Goal: Navigation & Orientation: Find specific page/section

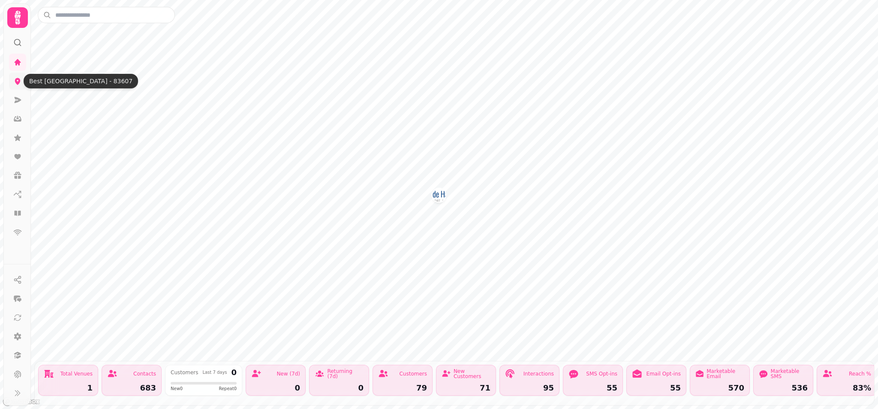
click at [20, 82] on icon at bounding box center [18, 81] width 6 height 7
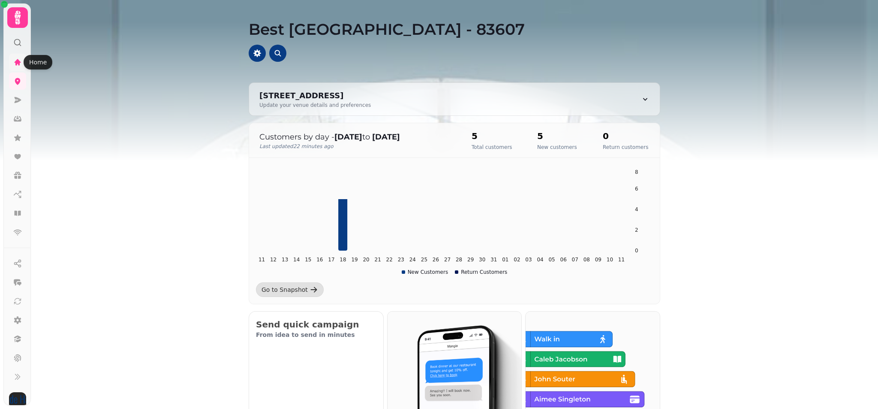
click at [17, 63] on icon at bounding box center [18, 62] width 6 height 6
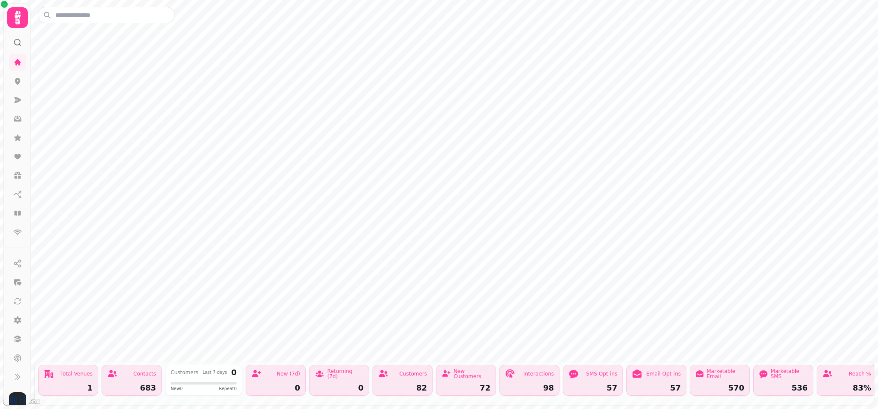
click at [608, 12] on div "Total Venues 1 Contacts 683 Customers Last 7 days 0 New 0 Repeat 0 New (7d) 0 R…" at bounding box center [454, 204] width 847 height 409
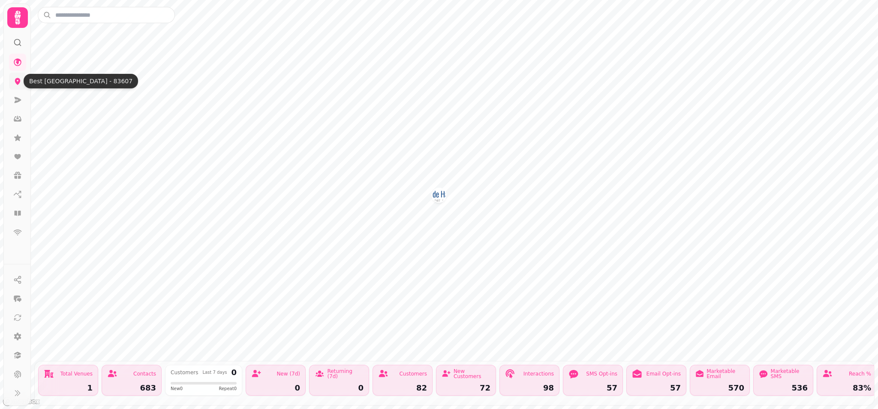
click at [15, 80] on icon at bounding box center [17, 81] width 9 height 9
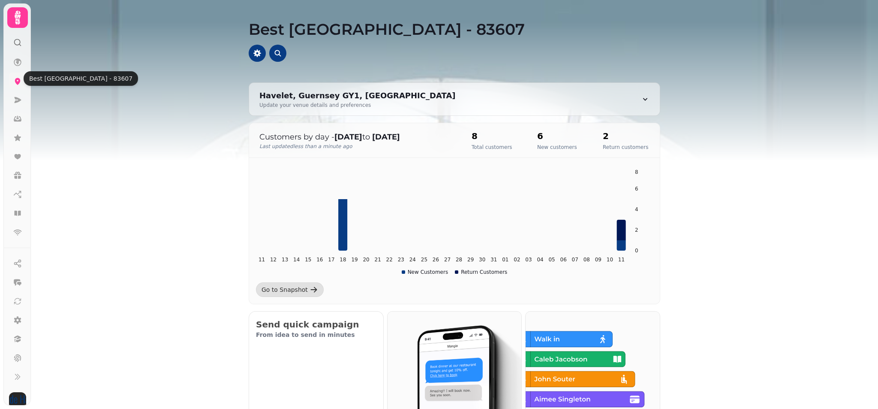
scroll to position [3, 0]
click at [17, 39] on icon at bounding box center [17, 40] width 9 height 9
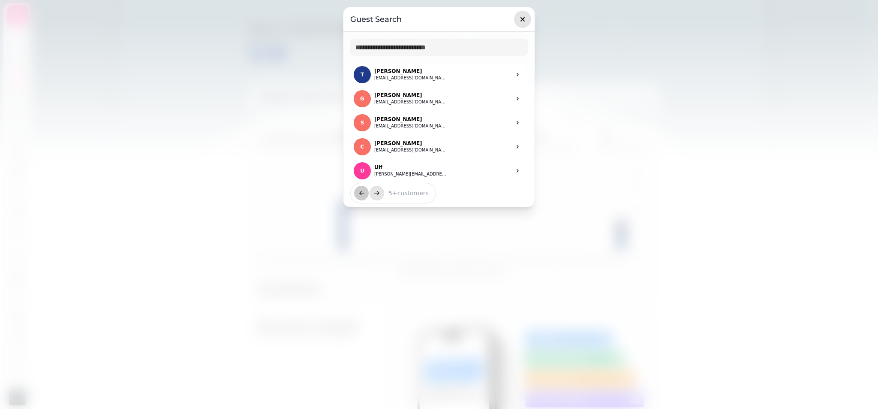
click at [525, 21] on icon "button" at bounding box center [522, 19] width 4 height 4
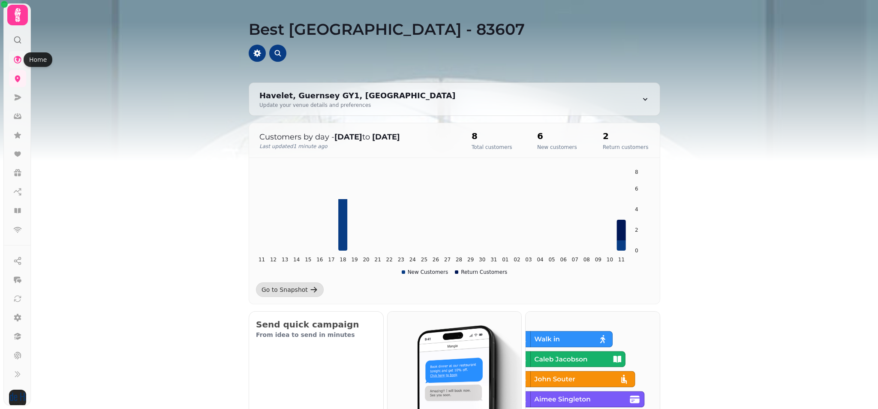
click at [18, 59] on icon at bounding box center [18, 60] width 8 height 8
